Goal: Information Seeking & Learning: Learn about a topic

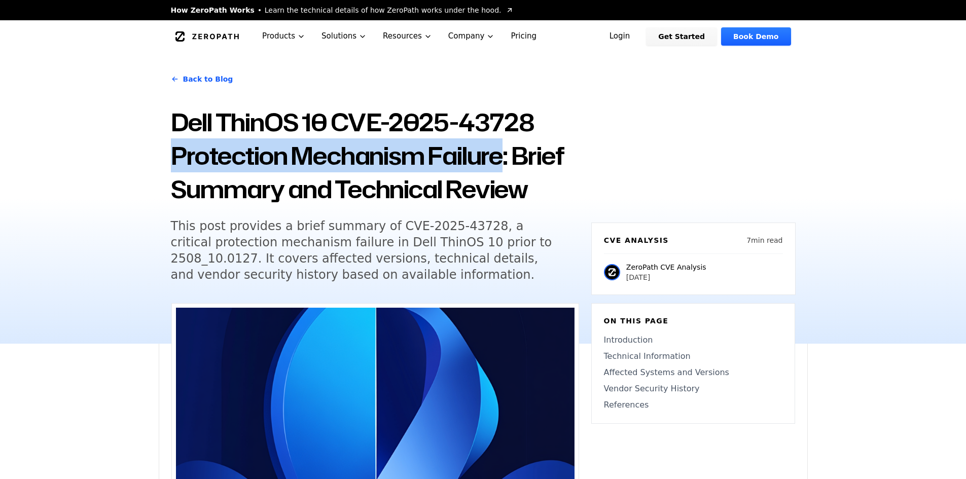
drag, startPoint x: 165, startPoint y: 158, endPoint x: 508, endPoint y: 150, distance: 343.3
click at [508, 150] on div "Back to Blog Dell ThinOS 10 CVE-2025-43728 Protection Mechanism Failure: Brief …" at bounding box center [483, 198] width 649 height 291
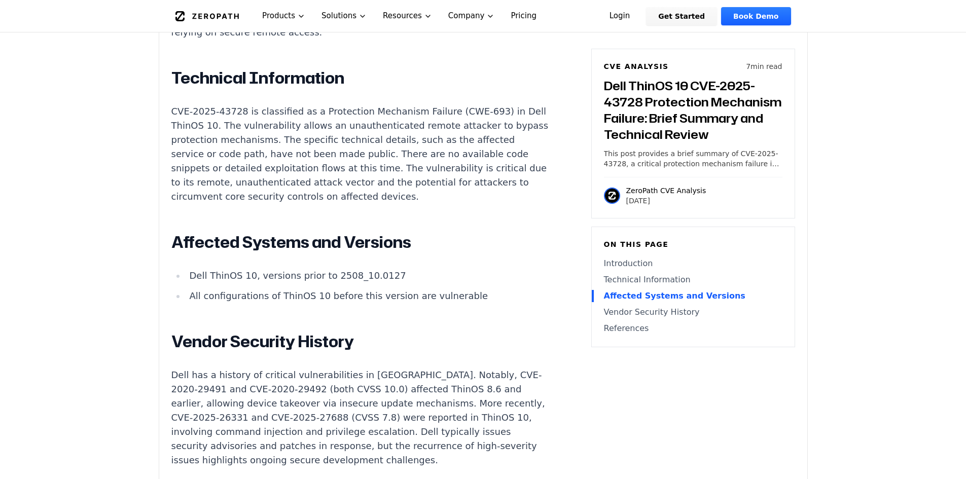
scroll to position [845, 0]
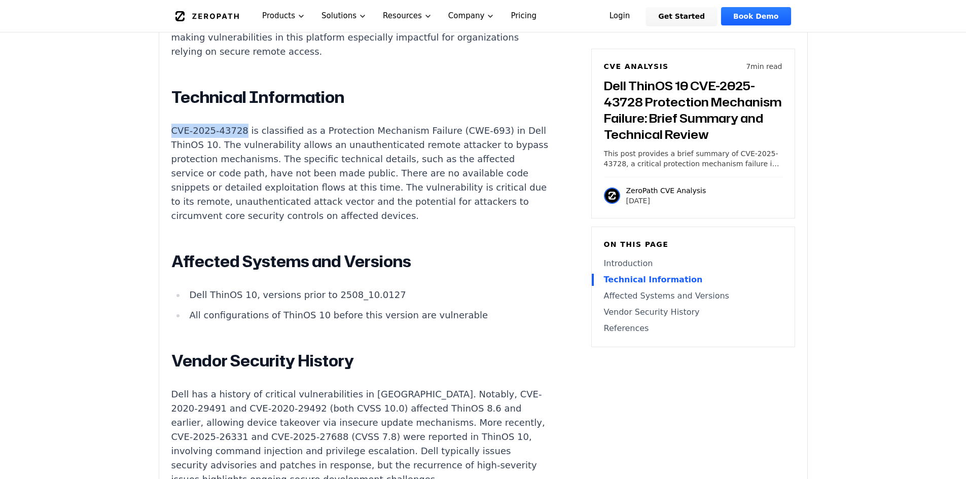
drag, startPoint x: 169, startPoint y: 119, endPoint x: 238, endPoint y: 121, distance: 69.0
click at [238, 121] on div "Experimental AI-Generated Content This CVE analysis is an experimental publicat…" at bounding box center [483, 75] width 648 height 1235
copy p "CVE-2025-43728"
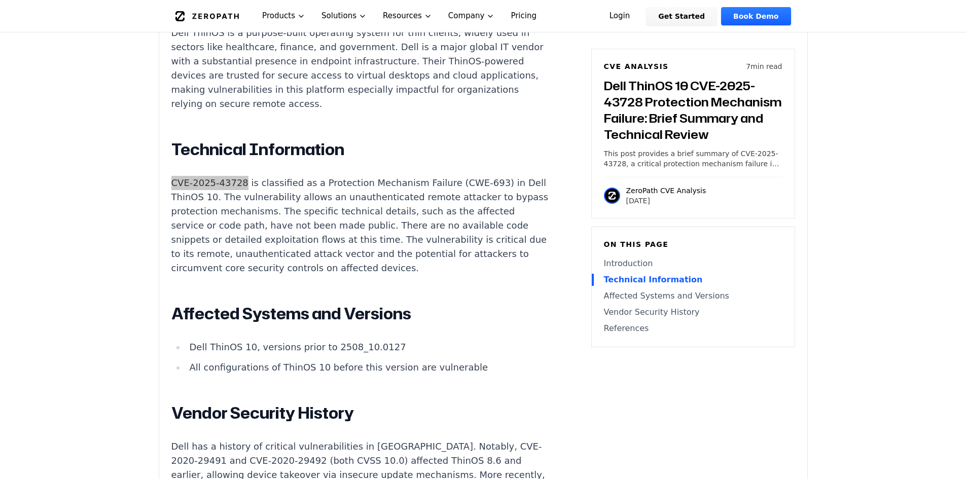
scroll to position [710, 0]
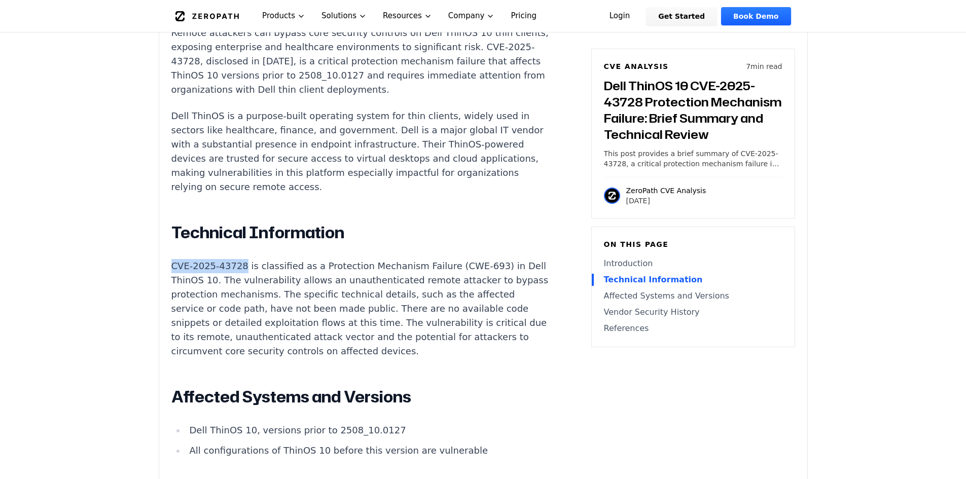
click at [209, 241] on div "Introduction Remote attackers can bypass core security controls on Dell ThinOS …" at bounding box center [359, 385] width 377 height 793
drag, startPoint x: 170, startPoint y: 256, endPoint x: 239, endPoint y: 257, distance: 68.9
click at [239, 257] on div "Experimental AI-Generated Content This CVE analysis is an experimental publicat…" at bounding box center [483, 210] width 648 height 1235
copy p "CVE-2025-43728"
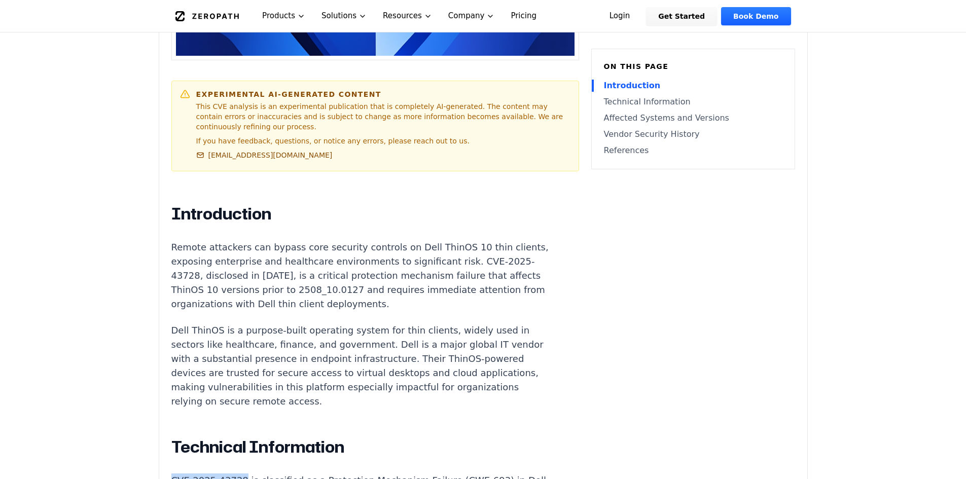
scroll to position [507, 0]
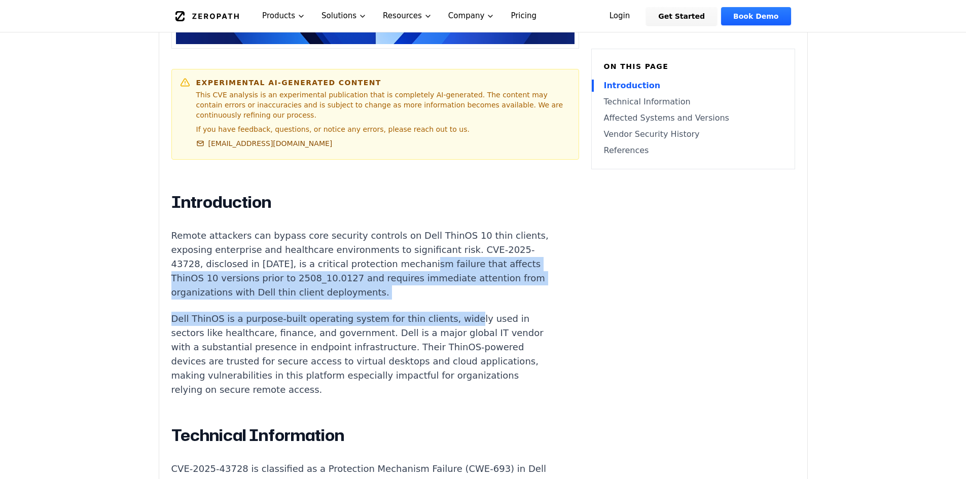
click at [449, 247] on p "Remote attackers can bypass core security controls on Dell ThinOS 10 thin clien…" at bounding box center [359, 264] width 377 height 71
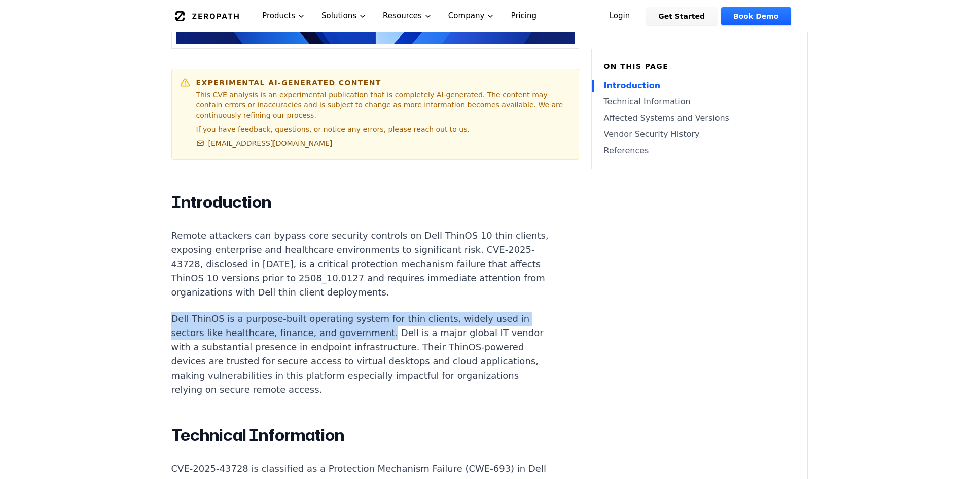
drag, startPoint x: 170, startPoint y: 306, endPoint x: 368, endPoint y: 326, distance: 198.7
click at [368, 326] on div "Experimental AI-Generated Content This CVE analysis is an experimental publicat…" at bounding box center [483, 413] width 648 height 1235
copy p "Dell ThinOS is a purpose-built operating system for thin clients, widely used i…"
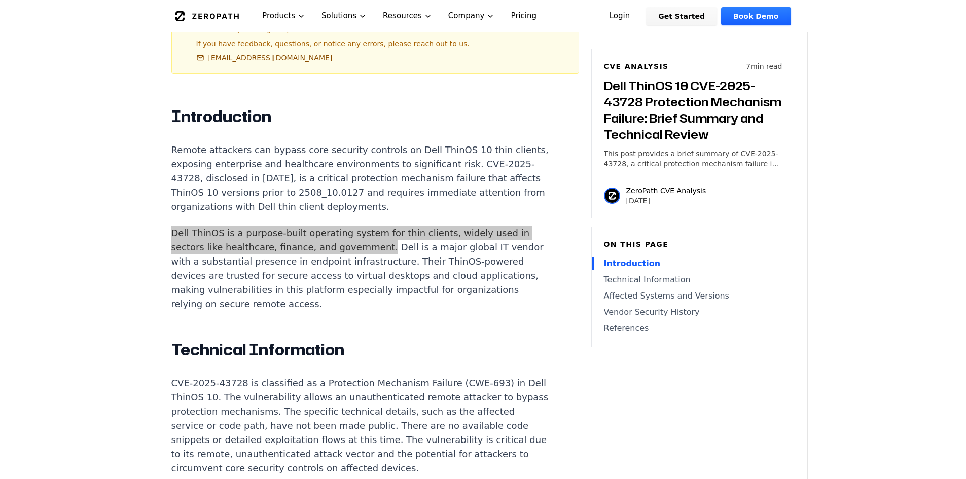
scroll to position [608, 0]
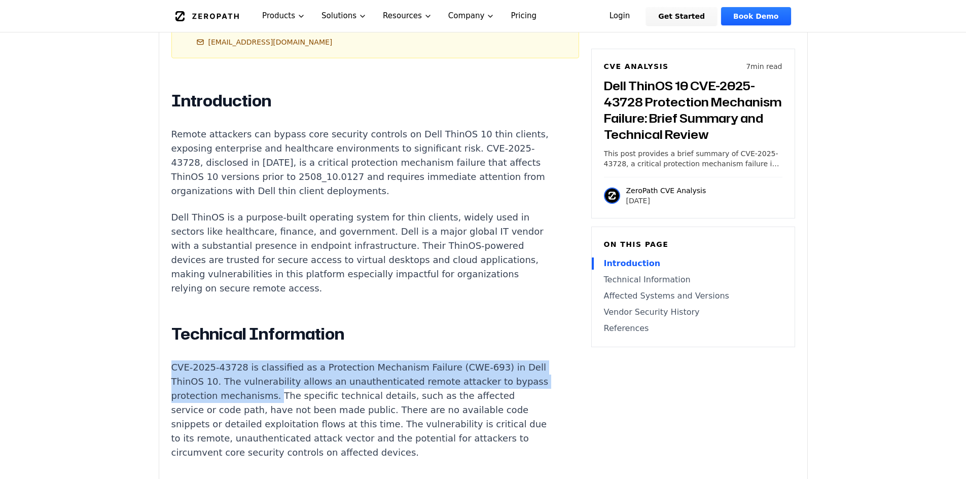
drag, startPoint x: 300, startPoint y: 385, endPoint x: 150, endPoint y: 360, distance: 151.7
copy p "CVE-2025-43728 is classified as a Protection Mechanism Failure (CWE-693) in Del…"
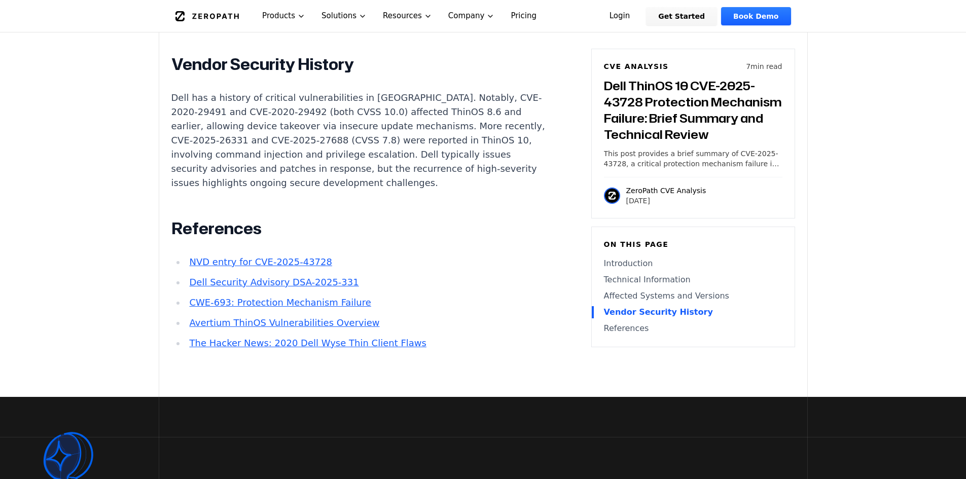
scroll to position [1149, 0]
